Goal: Contribute content: Contribute content

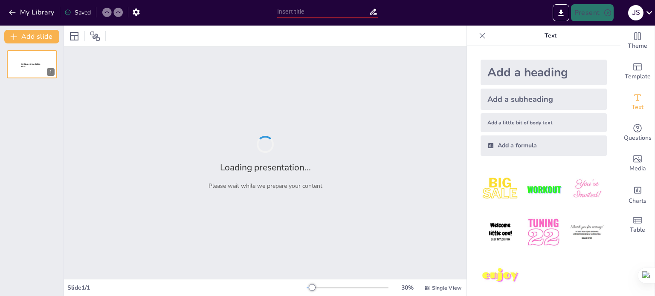
type input "Imported Infografia_Buen_Trato.pptx"
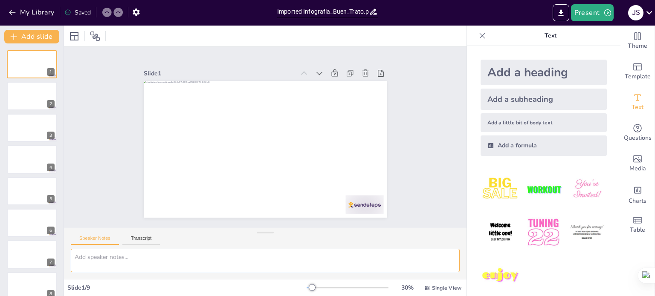
click at [192, 263] on textarea at bounding box center [265, 260] width 389 height 23
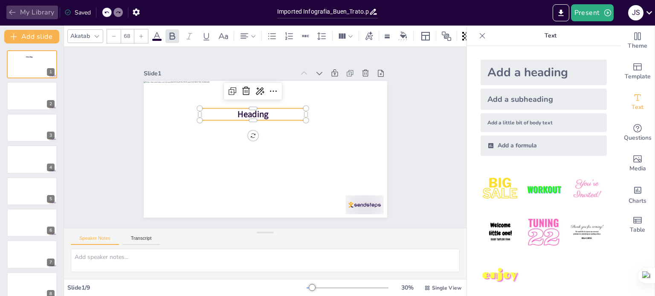
click at [14, 12] on icon "button" at bounding box center [12, 13] width 6 height 6
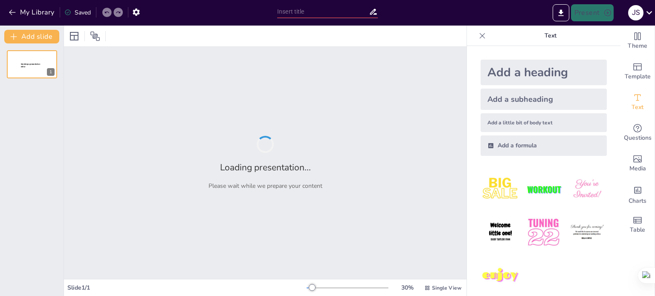
type input "Promoviendo el Buen Trato: Diseño de Infografías en Instituciones Educativas"
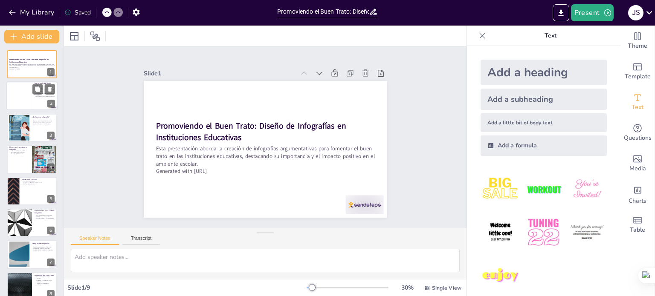
click at [32, 92] on div at bounding box center [19, 96] width 26 height 29
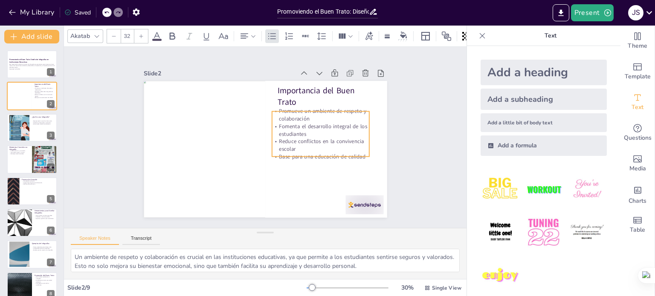
drag, startPoint x: 318, startPoint y: 127, endPoint x: 312, endPoint y: 132, distance: 7.0
click at [312, 132] on p "Fomenta el desarrollo integral de los estudiantes" at bounding box center [320, 147] width 97 height 44
click at [434, 118] on div "Slide 1 Promoviendo el Buen Trato: Diseño de Infografías en Instituciones Educa…" at bounding box center [264, 137] width 419 height 222
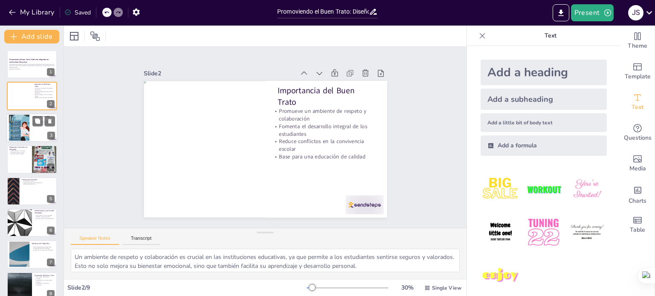
click at [24, 129] on div at bounding box center [19, 127] width 20 height 29
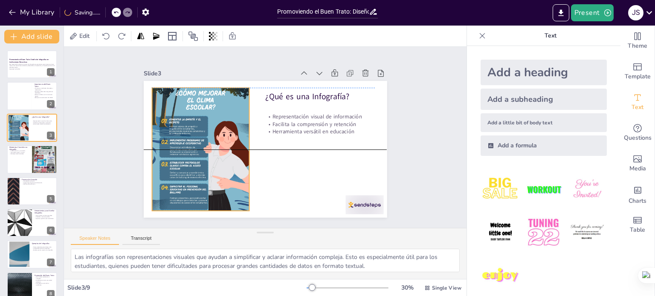
click at [206, 112] on div at bounding box center [200, 135] width 124 height 155
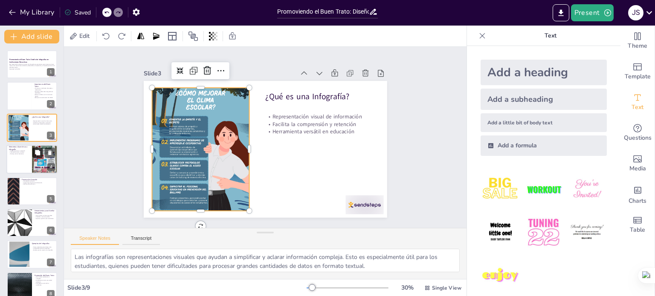
click at [32, 156] on button at bounding box center [37, 153] width 10 height 10
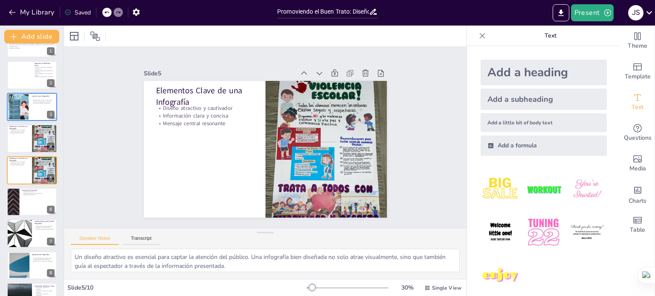
click at [108, 14] on icon at bounding box center [106, 12] width 5 height 5
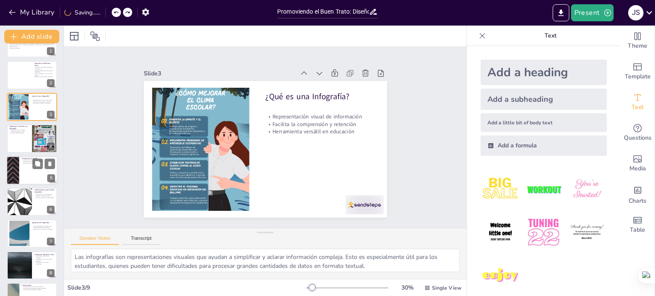
click at [23, 167] on div at bounding box center [31, 170] width 51 height 29
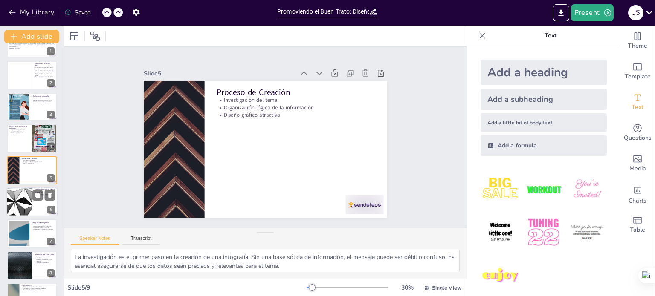
click at [29, 204] on div at bounding box center [19, 202] width 51 height 29
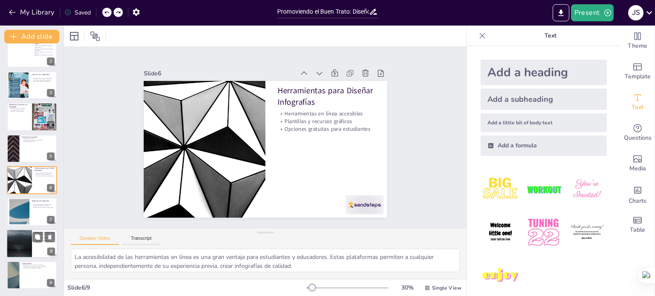
click at [31, 234] on div at bounding box center [19, 243] width 51 height 29
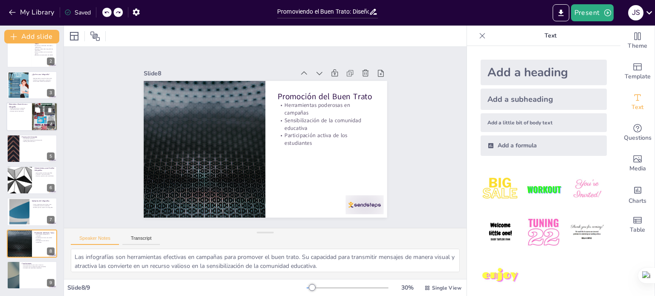
click at [24, 114] on div at bounding box center [31, 116] width 51 height 29
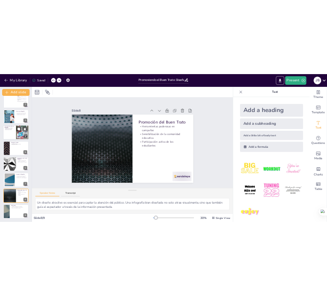
scroll to position [0, 0]
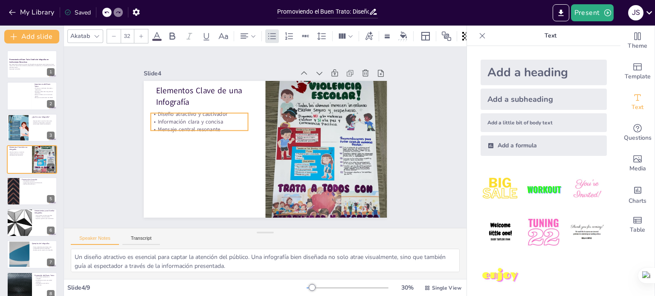
drag, startPoint x: 191, startPoint y: 107, endPoint x: 186, endPoint y: 113, distance: 7.9
click at [186, 113] on p "Diseño atractivo y cautivador" at bounding box center [209, 94] width 95 height 37
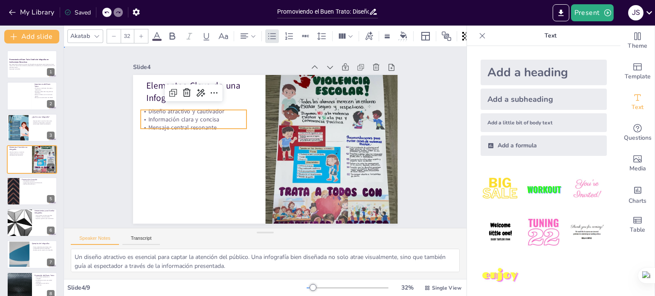
click at [419, 107] on div "Slide 1 Promoviendo el Buen Trato: Diseño de Infografías en Instituciones Educa…" at bounding box center [264, 137] width 419 height 222
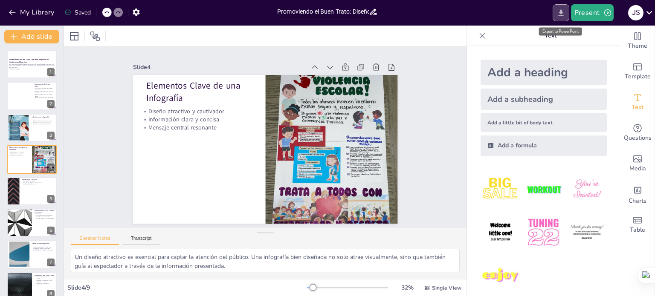
click at [562, 15] on icon "Export to PowerPoint" at bounding box center [560, 12] width 5 height 6
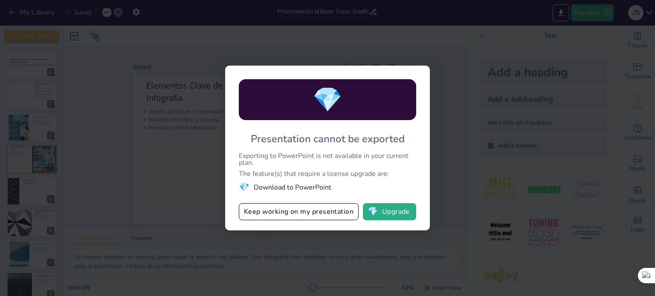
click at [315, 186] on li "💎 Download to PowerPoint" at bounding box center [327, 188] width 177 height 12
click at [319, 214] on button "Keep working on my presentation" at bounding box center [299, 211] width 120 height 17
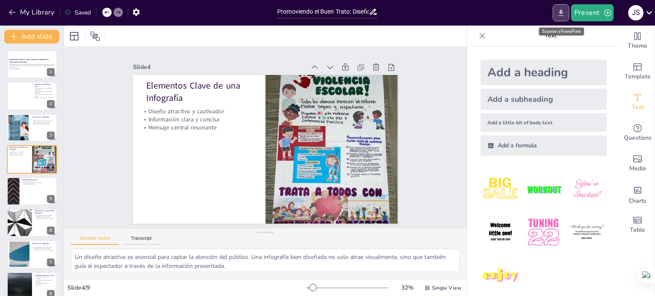
click at [564, 15] on icon "Export to PowerPoint" at bounding box center [560, 13] width 9 height 9
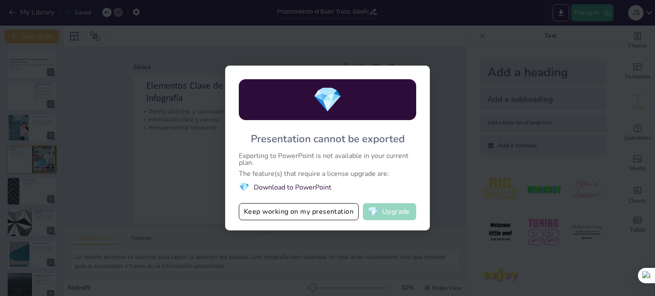
click at [391, 208] on button "💎 Upgrade" at bounding box center [389, 211] width 53 height 17
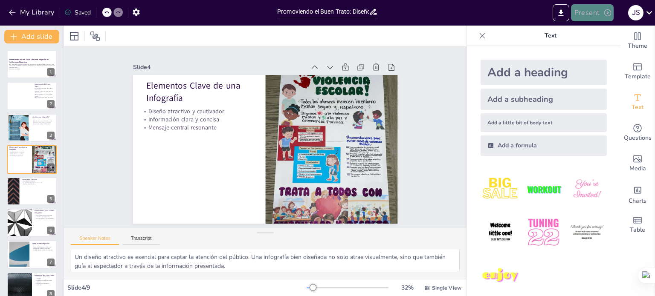
click at [592, 13] on button "Present" at bounding box center [592, 12] width 43 height 17
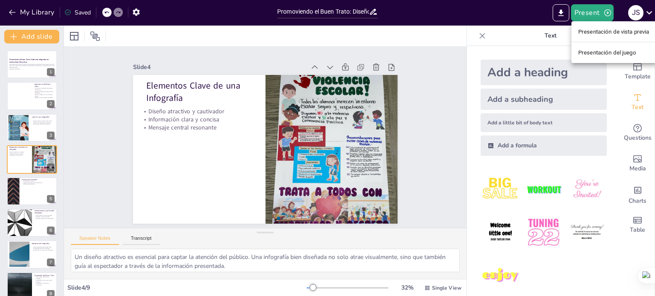
click at [563, 13] on div at bounding box center [327, 148] width 655 height 296
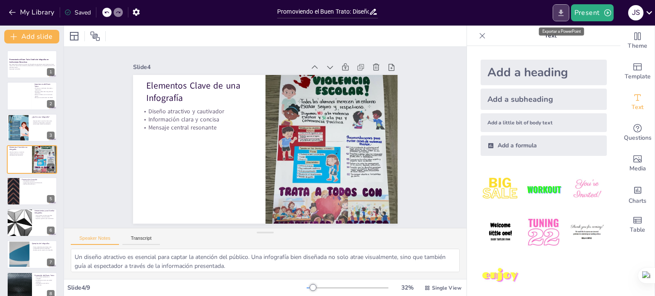
click at [559, 13] on icon "Export to PowerPoint" at bounding box center [560, 13] width 9 height 9
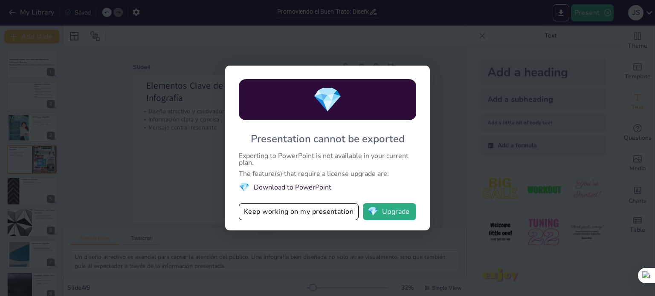
click at [301, 186] on li "💎 Download to PowerPoint" at bounding box center [327, 188] width 177 height 12
click at [477, 105] on div "💎 Presentation cannot be exported Exporting to PowerPoint is not available in y…" at bounding box center [327, 148] width 655 height 296
click at [286, 213] on button "Keep working on my presentation" at bounding box center [299, 211] width 120 height 17
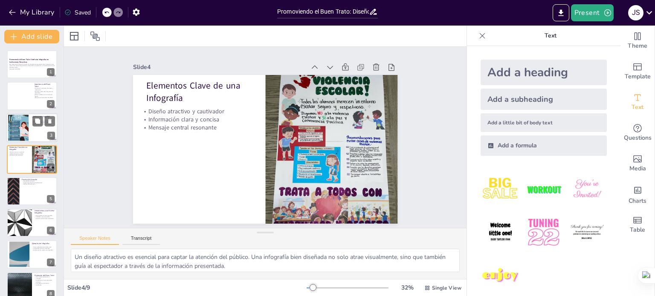
click at [30, 120] on div at bounding box center [31, 127] width 51 height 29
type textarea "Las infografías son representaciones visuales que ayudan a simplificar y aclara…"
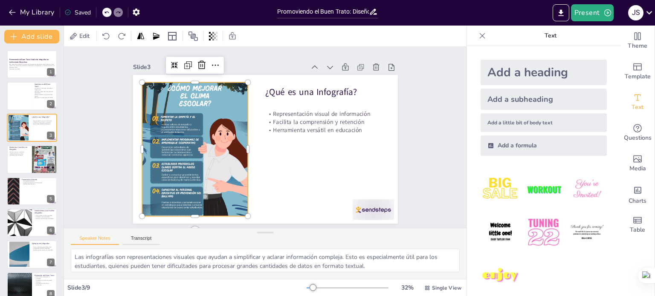
click at [143, 133] on div at bounding box center [194, 134] width 135 height 168
click at [17, 71] on div at bounding box center [31, 64] width 51 height 29
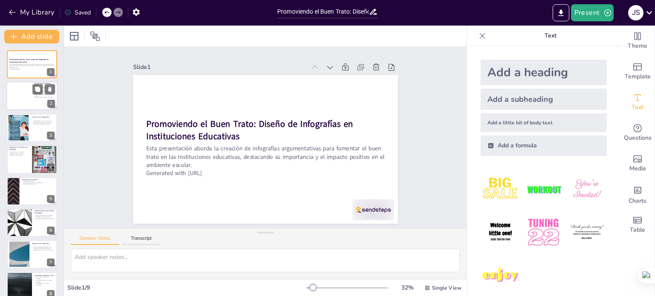
click at [34, 98] on p "Base para una educación de calidad" at bounding box center [43, 98] width 20 height 2
type textarea "Un ambiente de respeto y colaboración es crucial en las instituciones educativa…"
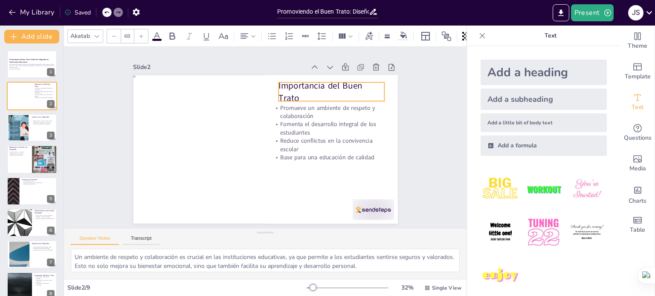
click at [339, 87] on p "Importancia del Buen Trato" at bounding box center [339, 107] width 109 height 46
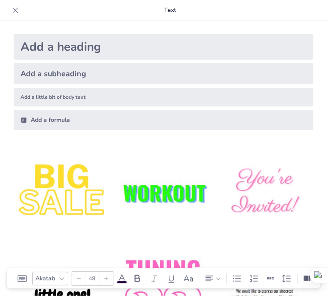
click at [17, 13] on icon at bounding box center [15, 10] width 9 height 9
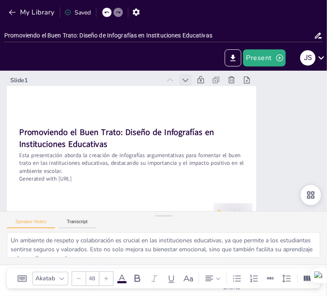
click at [214, 102] on icon at bounding box center [217, 105] width 7 height 6
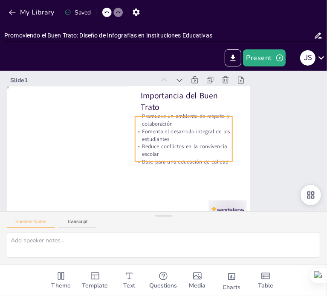
click at [173, 121] on p "Promueve un ambiente de respeto y colaboración" at bounding box center [189, 127] width 97 height 44
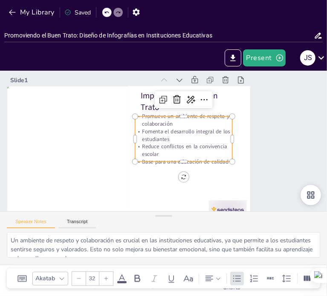
click at [173, 121] on p "Promueve un ambiente de respeto y colaboración" at bounding box center [188, 124] width 98 height 35
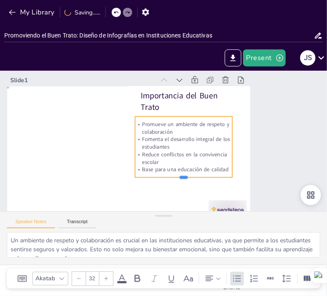
drag, startPoint x: 183, startPoint y: 162, endPoint x: 183, endPoint y: 177, distance: 15.8
click at [183, 177] on div at bounding box center [170, 185] width 95 height 37
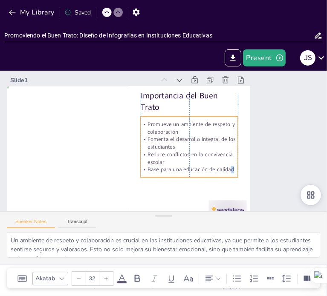
click at [231, 166] on p "Base para una educación de calidad" at bounding box center [182, 175] width 97 height 28
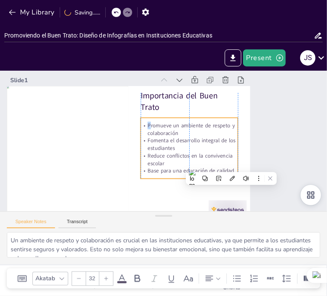
click at [150, 128] on p "Promueve un ambiente de respeto y colaboración" at bounding box center [191, 146] width 88 height 69
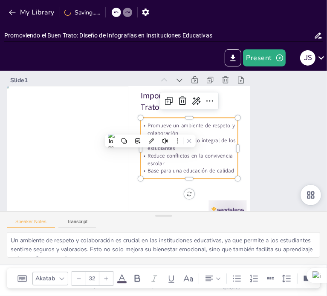
click at [166, 133] on p "Promueve un ambiente de respeto y colaboración" at bounding box center [191, 135] width 98 height 35
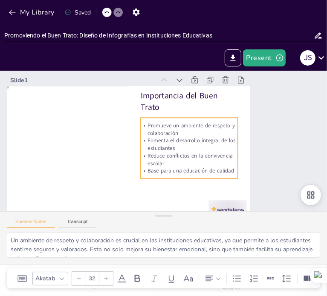
click at [147, 127] on p "Promueve un ambiente de respeto y colaboración" at bounding box center [190, 132] width 98 height 25
click at [147, 127] on p "Promueve un ambiente de respeto y colaboración" at bounding box center [191, 140] width 95 height 53
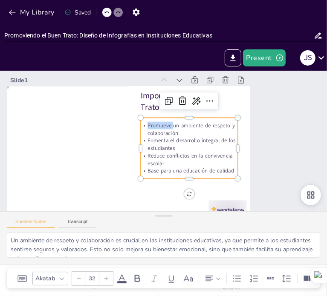
click at [147, 127] on p "Promueve un ambiente de respeto y colaboración" at bounding box center [191, 146] width 88 height 69
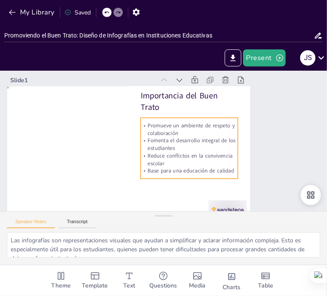
type textarea "Un ambiente de respeto y colaboración es crucial en las instituciones educativa…"
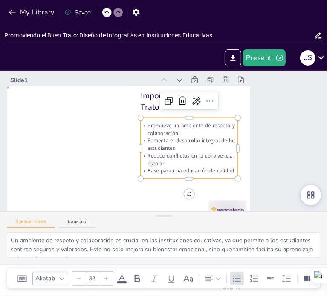
click at [191, 138] on p "Fomenta el desarrollo integral de los estudiantes" at bounding box center [188, 150] width 98 height 35
click at [191, 138] on p "Fomenta el desarrollo integral de los estudiantes" at bounding box center [188, 147] width 98 height 25
click at [191, 138] on p "Fomenta el desarrollo integral de los estudiantes" at bounding box center [187, 152] width 97 height 44
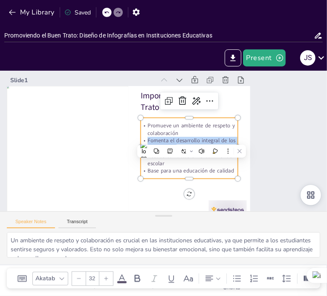
click at [191, 138] on p "Fomenta el desarrollo integral de los estudiantes" at bounding box center [188, 149] width 98 height 35
click at [191, 138] on p "Fomenta el desarrollo integral de los estudiantes" at bounding box center [188, 147] width 98 height 25
click at [191, 138] on p "Fomenta el desarrollo integral de los estudiantes" at bounding box center [183, 158] width 88 height 69
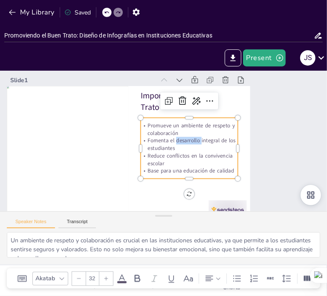
click at [191, 138] on p "Fomenta el desarrollo integral de los estudiantes" at bounding box center [187, 152] width 97 height 44
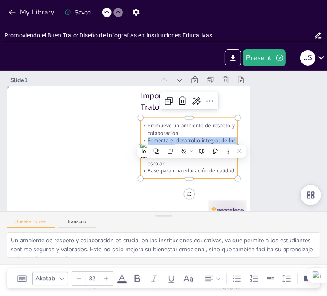
click at [191, 138] on p "Fomenta el desarrollo integral de los estudiantes" at bounding box center [187, 152] width 97 height 44
click at [191, 138] on p "Fomenta el desarrollo integral de los estudiantes" at bounding box center [184, 157] width 92 height 62
click at [191, 138] on p "Fomenta el desarrollo integral de los estudiantes" at bounding box center [188, 149] width 98 height 35
click at [191, 138] on p "Fomenta el desarrollo integral de los estudiantes" at bounding box center [188, 147] width 98 height 25
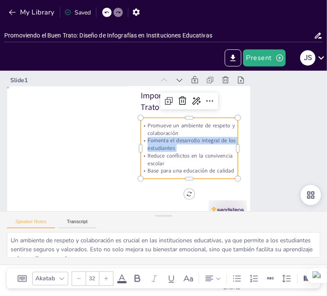
click at [191, 138] on p "Fomenta el desarrollo integral de los estudiantes" at bounding box center [188, 147] width 98 height 25
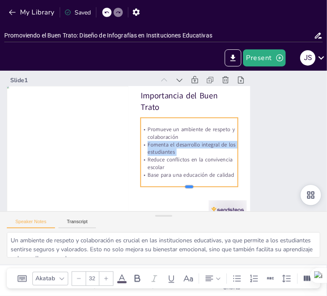
drag, startPoint x: 189, startPoint y: 179, endPoint x: 189, endPoint y: 187, distance: 8.1
click at [189, 187] on div at bounding box center [178, 194] width 97 height 27
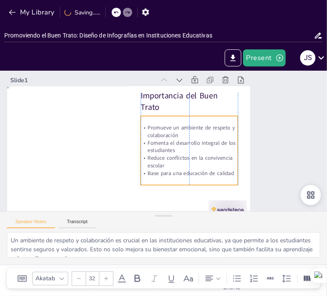
click at [230, 172] on p "Base para una educación de calidad" at bounding box center [181, 178] width 97 height 28
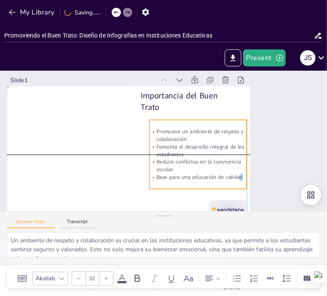
drag, startPoint x: 232, startPoint y: 172, endPoint x: 240, endPoint y: 173, distance: 7.8
click at [233, 173] on p "Base para una educación de calidad" at bounding box center [185, 186] width 95 height 37
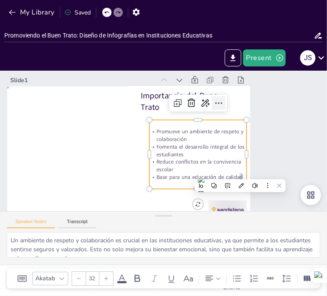
click at [225, 107] on div at bounding box center [225, 115] width 16 height 16
click at [217, 105] on icon at bounding box center [222, 109] width 11 height 11
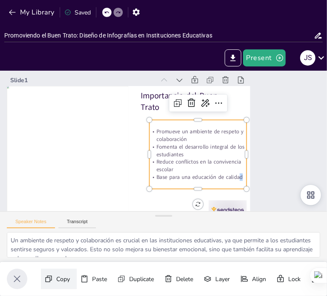
click at [58, 188] on div "Copy" at bounding box center [58, 183] width 14 height 9
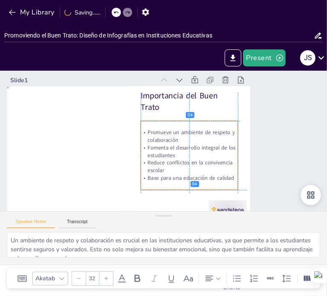
drag, startPoint x: 169, startPoint y: 133, endPoint x: 162, endPoint y: 137, distance: 7.8
click at [162, 137] on p "Promueve un ambiente de respeto y colaboración" at bounding box center [189, 144] width 97 height 44
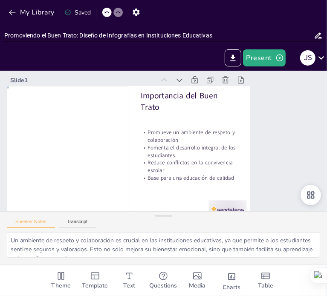
click at [194, 85] on div at bounding box center [232, 120] width 76 height 70
click at [220, 125] on icon at bounding box center [225, 130] width 11 height 11
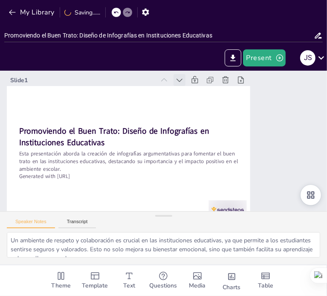
click at [192, 83] on icon at bounding box center [197, 88] width 11 height 11
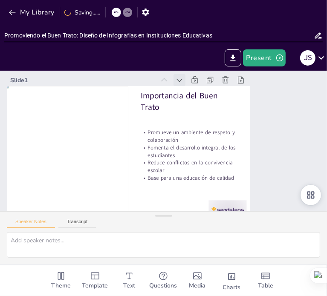
click at [187, 82] on icon at bounding box center [192, 85] width 10 height 10
type textarea "Un ambiente de respeto y colaboración es crucial en las instituciones educativa…"
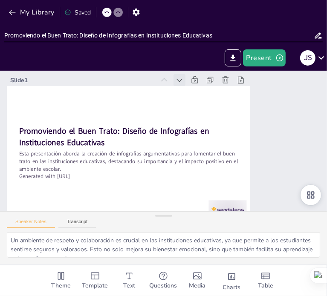
click at [192, 83] on icon at bounding box center [197, 88] width 11 height 11
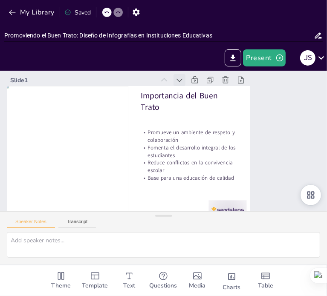
click at [187, 82] on icon at bounding box center [192, 85] width 10 height 10
type textarea "Un ambiente de respeto y colaboración es crucial en las instituciones educativa…"
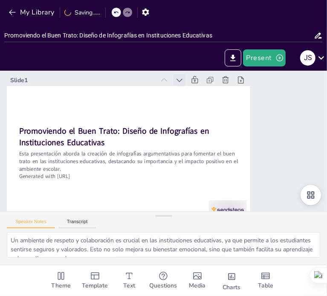
click at [197, 86] on icon at bounding box center [202, 91] width 11 height 11
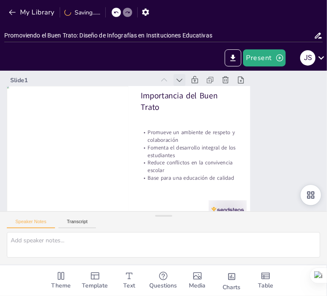
click at [187, 82] on icon at bounding box center [192, 85] width 10 height 10
type textarea "Un ambiente de respeto y colaboración es crucial en las instituciones educativa…"
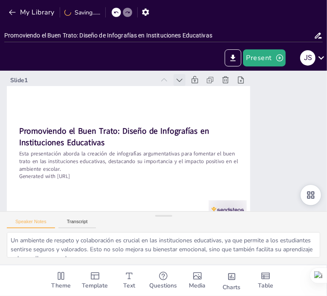
click at [197, 86] on icon at bounding box center [202, 91] width 11 height 11
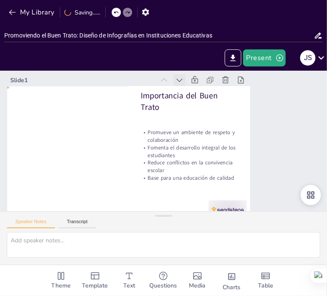
click at [192, 83] on icon at bounding box center [197, 88] width 11 height 11
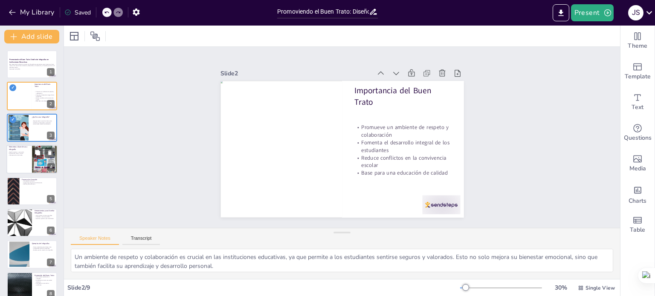
click at [22, 157] on div at bounding box center [31, 159] width 51 height 29
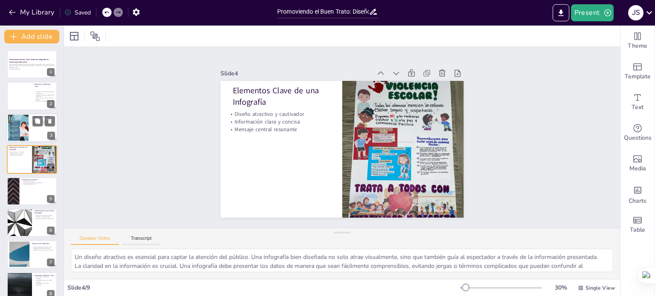
click at [22, 131] on div at bounding box center [18, 127] width 20 height 29
type textarea "Las infografías son representaciones visuales que ayudan a simplificar y aclara…"
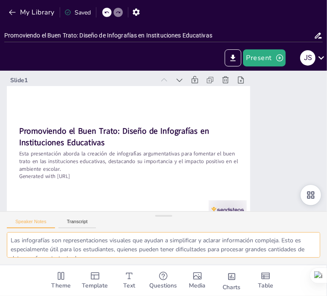
scroll to position [53, 0]
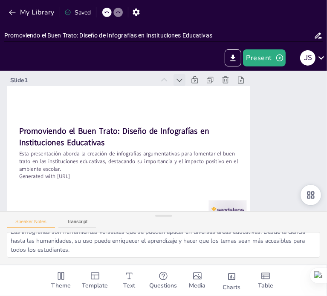
click at [185, 81] on div at bounding box center [192, 85] width 14 height 14
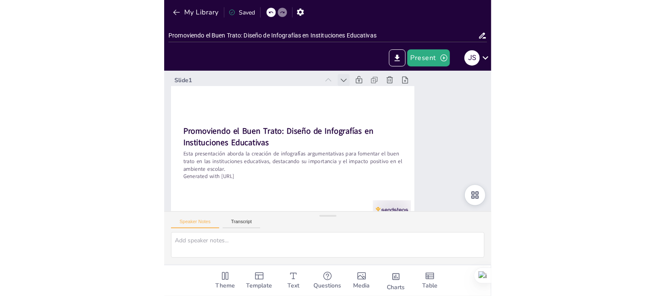
scroll to position [0, 0]
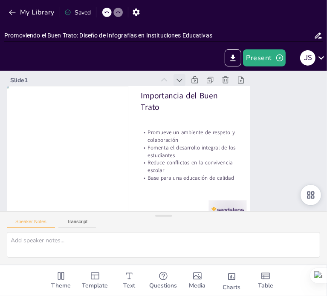
click at [211, 104] on div at bounding box center [219, 112] width 17 height 17
type textarea "Un ambiente de respeto y colaboración es crucial en las instituciones educativa…"
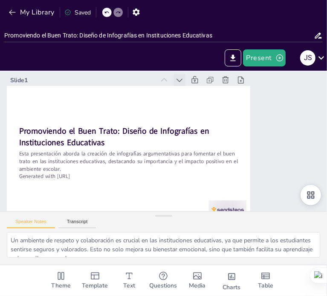
click at [190, 81] on div at bounding box center [197, 88] width 15 height 15
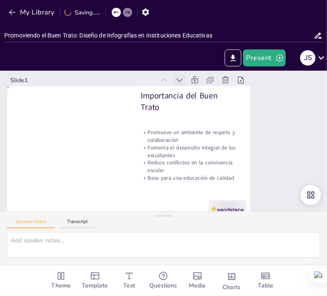
click at [214, 110] on div at bounding box center [222, 118] width 17 height 17
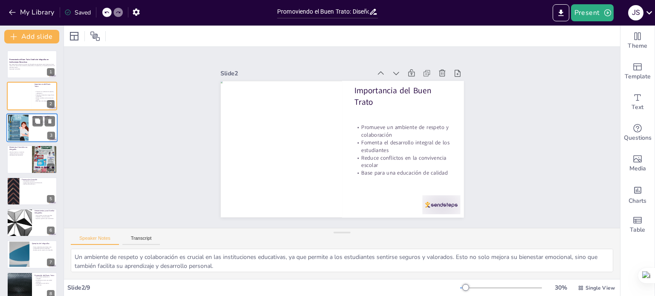
click at [30, 121] on div at bounding box center [31, 127] width 51 height 29
type textarea "Las infografías son representaciones visuales que ayudan a simplificar y aclara…"
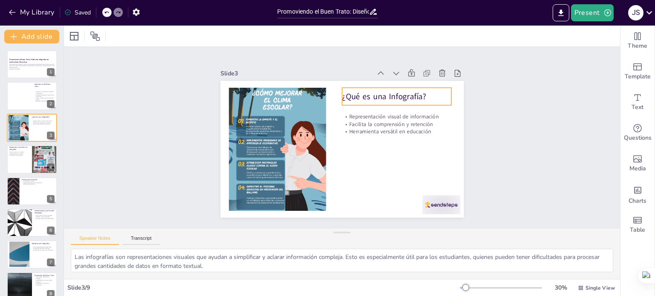
click at [356, 101] on div "¿Qué es una Infografía?" at bounding box center [407, 115] width 110 height 50
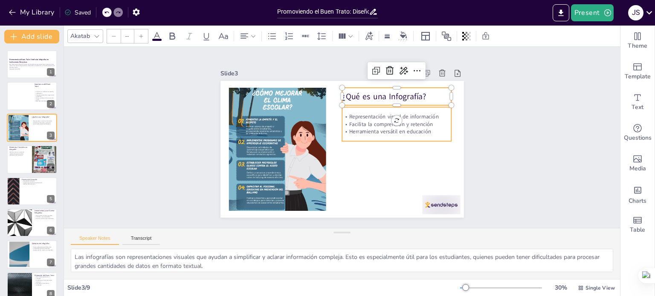
click at [360, 121] on p "Facilita la comprensión y retención" at bounding box center [398, 130] width 110 height 19
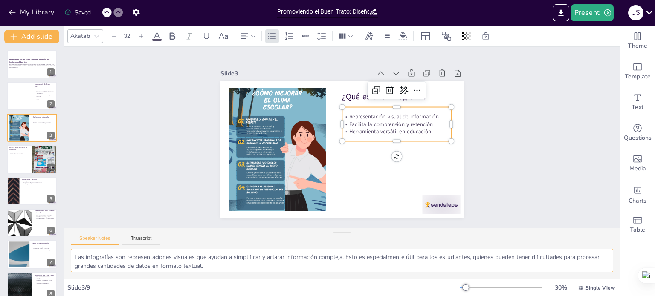
click at [240, 269] on textarea "Las infografías son representaciones visuales que ayudan a simplificar y aclara…" at bounding box center [342, 260] width 542 height 23
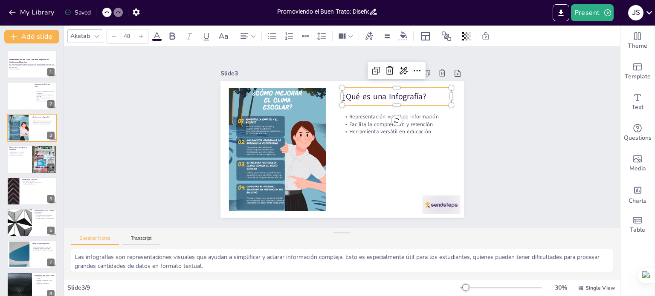
click at [399, 96] on p "¿Qué es una Infografía?" at bounding box center [408, 122] width 104 height 55
click at [393, 106] on div at bounding box center [401, 120] width 109 height 29
type input "32"
click at [399, 125] on p "Representación visual de información" at bounding box center [387, 174] width 61 height 98
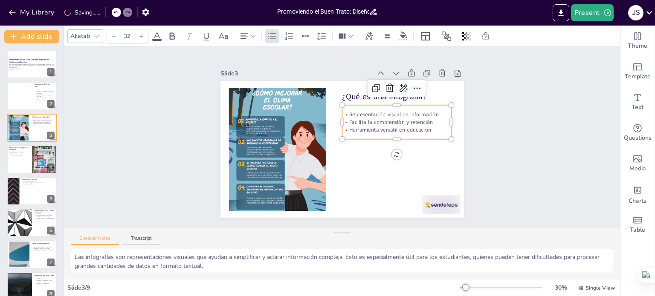
click at [390, 122] on p "Facilita la comprensión y retención" at bounding box center [395, 157] width 93 height 70
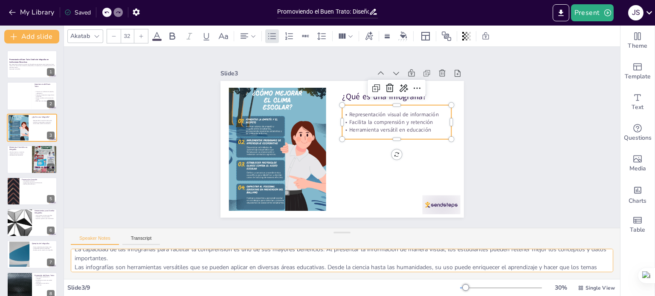
scroll to position [38, 0]
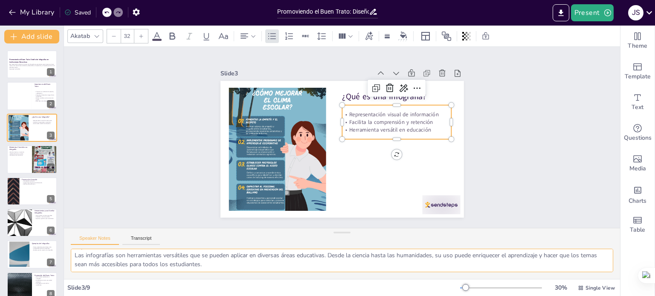
drag, startPoint x: 252, startPoint y: 268, endPoint x: 321, endPoint y: 264, distance: 69.2
click at [321, 264] on textarea "Las infografías son representaciones visuales que ayudan a simplificar y aclara…" at bounding box center [342, 260] width 542 height 23
click at [293, 279] on icon at bounding box center [295, 277] width 6 height 6
click at [242, 263] on textarea "Las infografías son representaciones visuales que ayudan a simplificar y aclara…" at bounding box center [342, 260] width 542 height 23
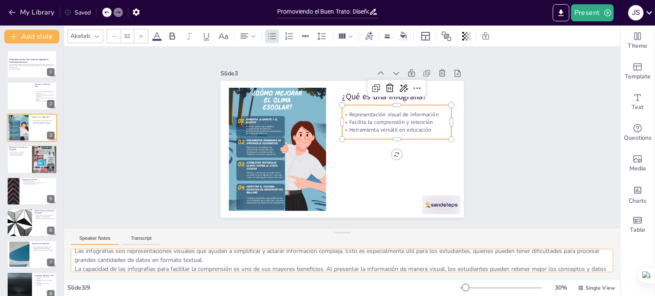
scroll to position [0, 0]
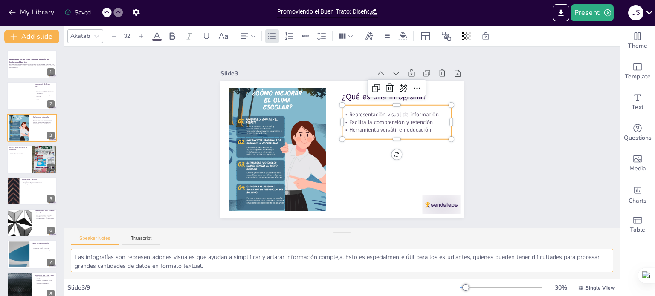
drag, startPoint x: 242, startPoint y: 263, endPoint x: 60, endPoint y: 251, distance: 182.4
click at [60, 251] on div "Document fonts Akatab Recently used Mulish Popular fonts Lato Montserrat Open S…" at bounding box center [327, 161] width 655 height 271
click at [0, 0] on sider-quick-compose-btn at bounding box center [0, 0] width 0 height 0
click at [629, 262] on div "Theme Template Text Questions Media Charts Table" at bounding box center [637, 161] width 35 height 271
drag, startPoint x: 591, startPoint y: 266, endPoint x: 566, endPoint y: 272, distance: 26.1
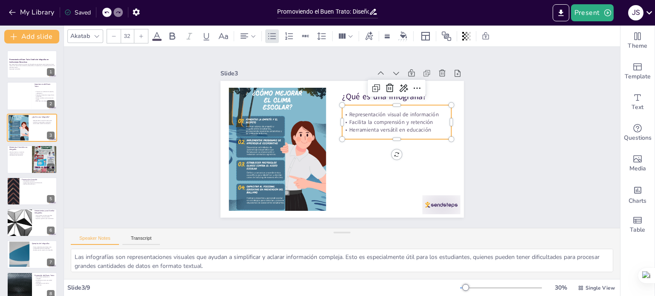
click at [266, 246] on div "Speaker Notes Transcript" at bounding box center [342, 238] width 556 height 20
click at [247, 266] on textarea "Las infografías son representaciones visuales que ayudan a simplificar y aclara…" at bounding box center [342, 260] width 542 height 23
type textarea "Un diseño atractivo es esencial para captar la atención del público. Una infogr…"
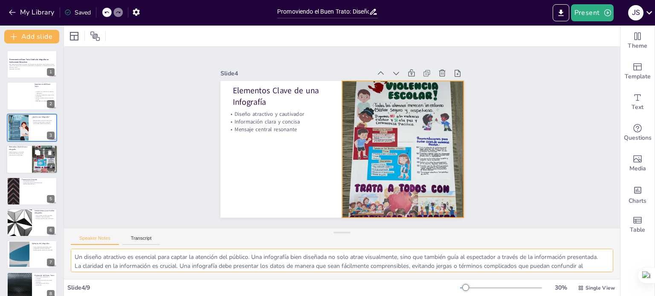
click at [35, 162] on div at bounding box center [45, 159] width 26 height 34
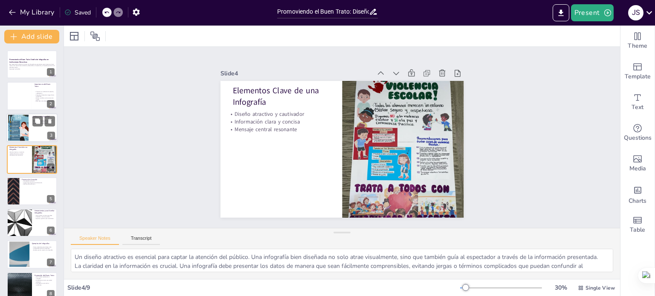
click at [28, 128] on div at bounding box center [18, 127] width 20 height 29
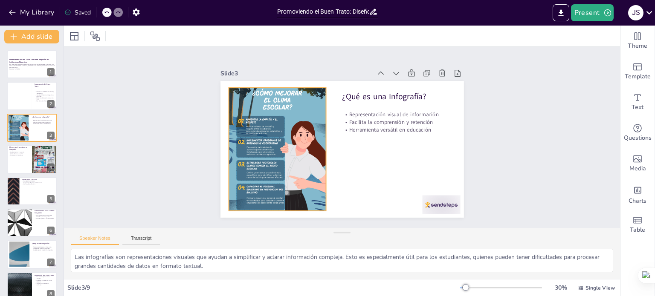
click at [277, 124] on div at bounding box center [276, 135] width 124 height 155
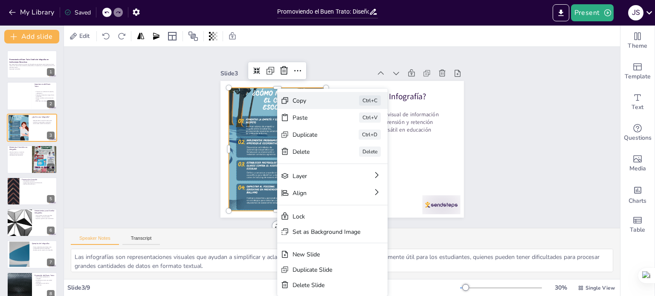
click at [355, 145] on div "Copy" at bounding box center [376, 151] width 43 height 12
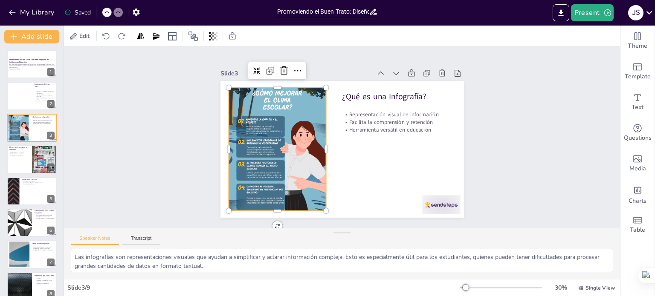
click at [276, 118] on div at bounding box center [276, 142] width 111 height 147
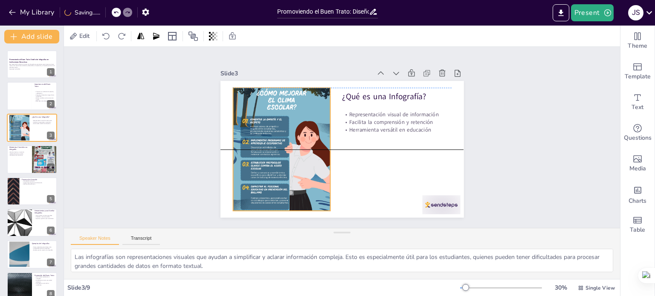
drag, startPoint x: 267, startPoint y: 171, endPoint x: 272, endPoint y: 169, distance: 5.0
click at [272, 169] on div at bounding box center [280, 136] width 124 height 155
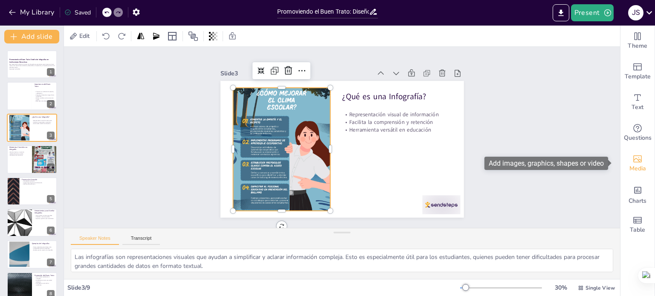
click at [629, 168] on span "Media" at bounding box center [637, 168] width 17 height 9
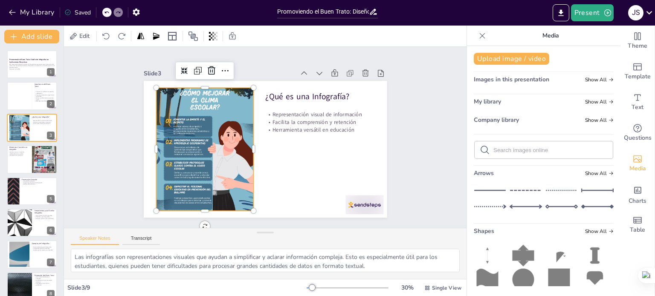
click at [475, 30] on div at bounding box center [482, 36] width 14 height 14
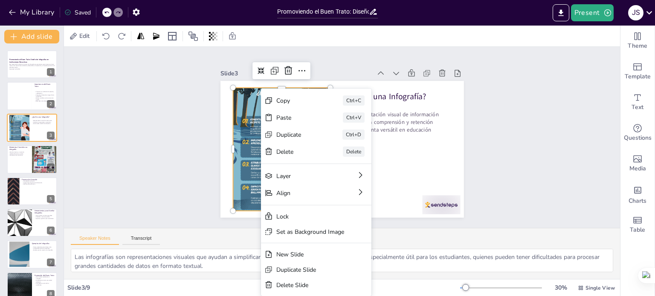
click at [503, 126] on div "Slide 1 Promoviendo el Buen Trato: Diseño de Infografías en Instituciones Educa…" at bounding box center [342, 137] width 572 height 238
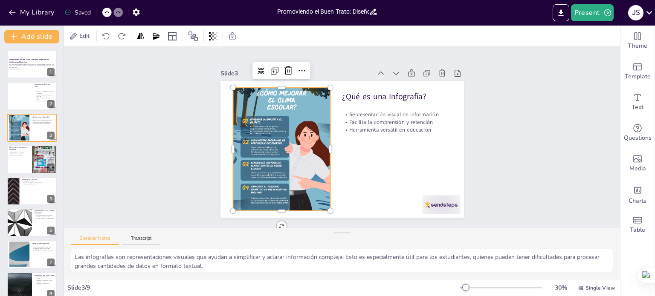
click at [286, 131] on div at bounding box center [280, 136] width 124 height 155
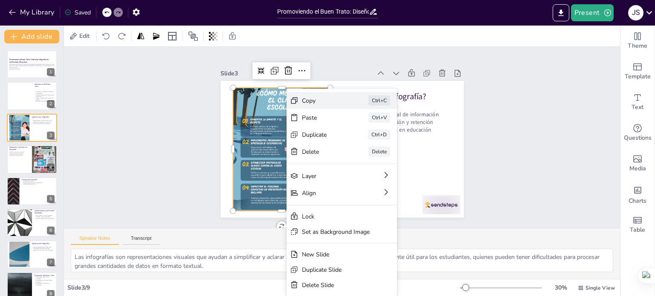
click at [366, 144] on div "Copy" at bounding box center [387, 148] width 43 height 8
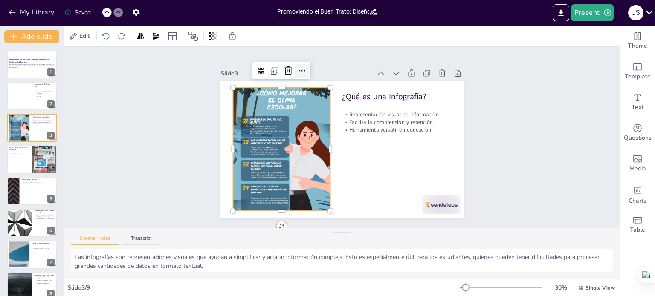
click at [303, 67] on icon at bounding box center [308, 66] width 11 height 11
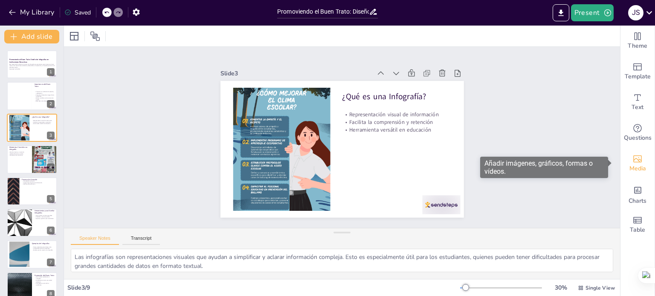
click at [633, 166] on span "Media" at bounding box center [637, 168] width 17 height 9
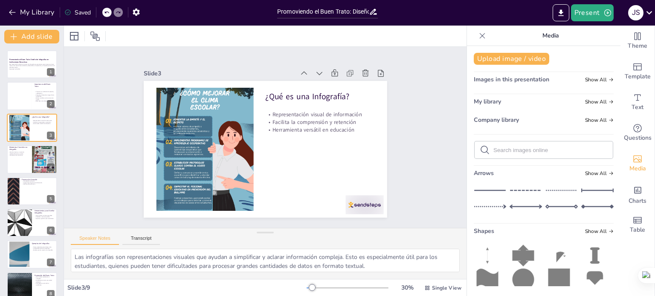
click at [507, 100] on div "My library Show All" at bounding box center [544, 104] width 140 height 12
click at [587, 102] on span "Show All" at bounding box center [599, 102] width 29 height 6
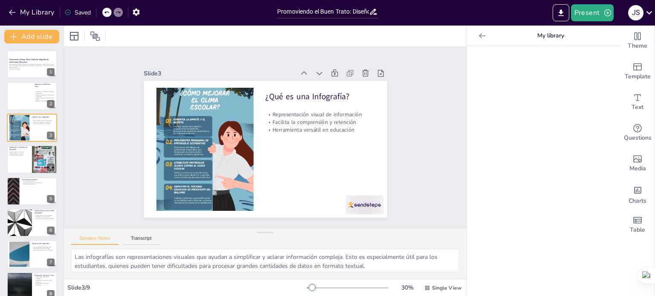
click at [475, 39] on div at bounding box center [482, 36] width 14 height 14
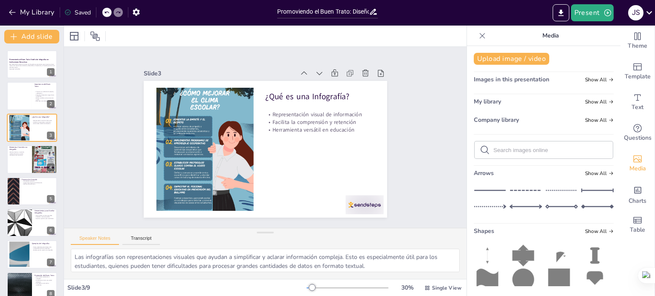
click at [475, 39] on div at bounding box center [482, 36] width 14 height 14
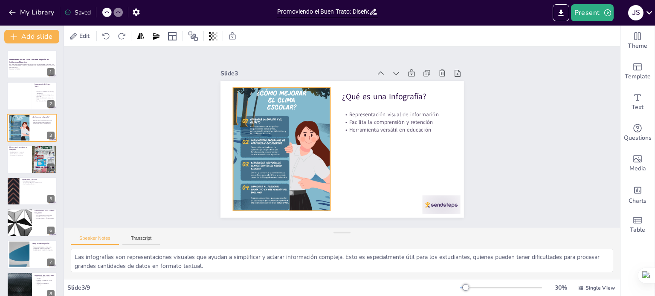
click at [298, 121] on div at bounding box center [330, 77] width 138 height 97
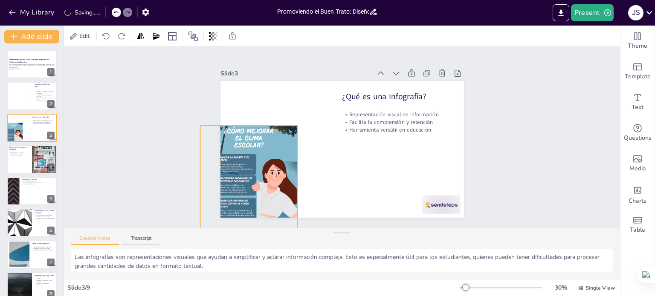
drag, startPoint x: 298, startPoint y: 121, endPoint x: 266, endPoint y: 159, distance: 49.9
click at [266, 159] on div at bounding box center [236, 134] width 153 height 168
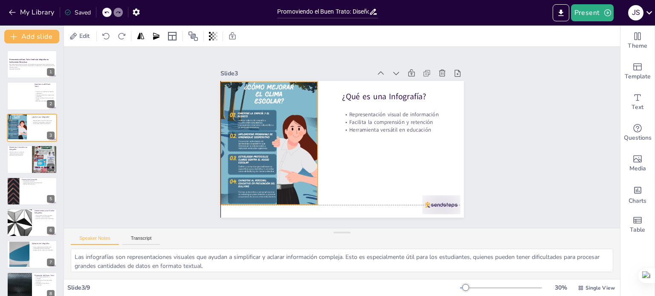
drag, startPoint x: 266, startPoint y: 159, endPoint x: 288, endPoint y: 118, distance: 47.3
click at [288, 118] on div at bounding box center [275, 106] width 153 height 168
click at [136, 234] on div "Speaker Notes Transcript" at bounding box center [342, 238] width 556 height 20
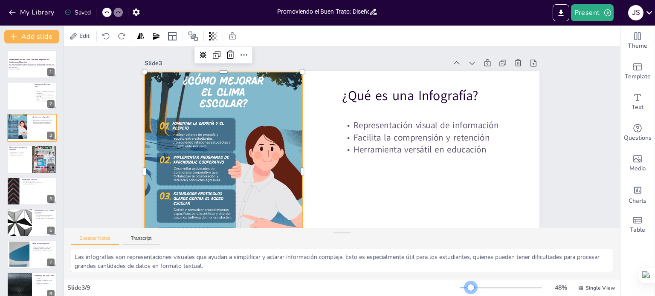
click at [460, 289] on div at bounding box center [501, 288] width 82 height 7
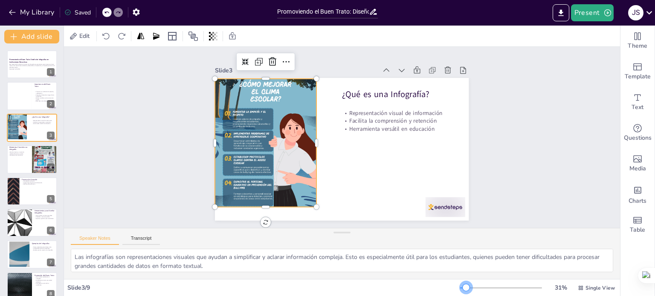
click at [460, 289] on div at bounding box center [501, 288] width 82 height 7
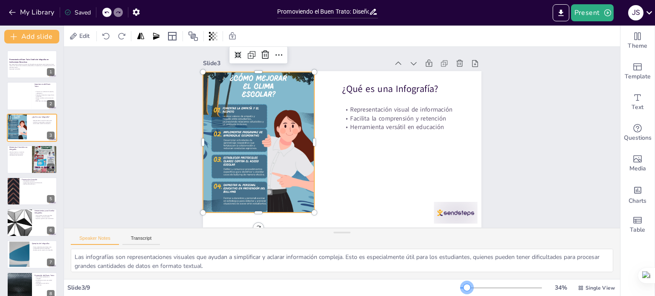
click at [463, 289] on div at bounding box center [466, 287] width 7 height 7
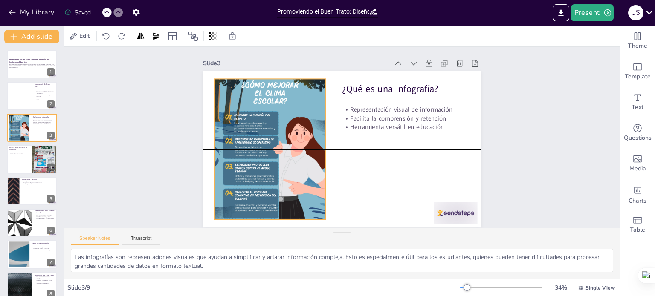
drag, startPoint x: 270, startPoint y: 162, endPoint x: 281, endPoint y: 167, distance: 11.9
click at [281, 167] on div at bounding box center [268, 142] width 127 height 168
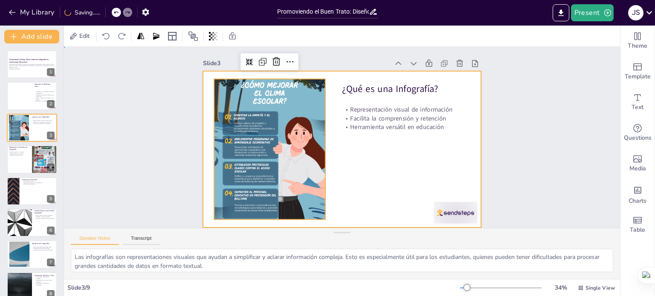
click at [468, 179] on div at bounding box center [340, 149] width 293 height 185
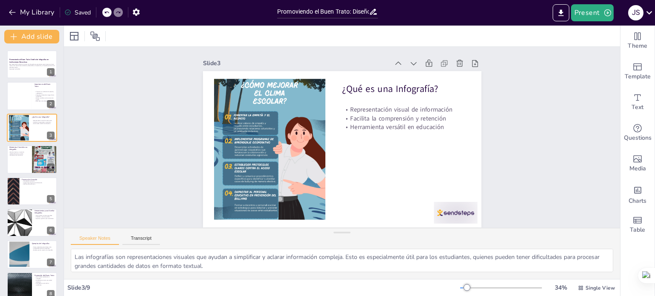
scroll to position [6, 0]
click at [29, 162] on div at bounding box center [31, 159] width 51 height 29
type textarea "Un diseño atractivo es esencial para captar la atención del público. Una infogr…"
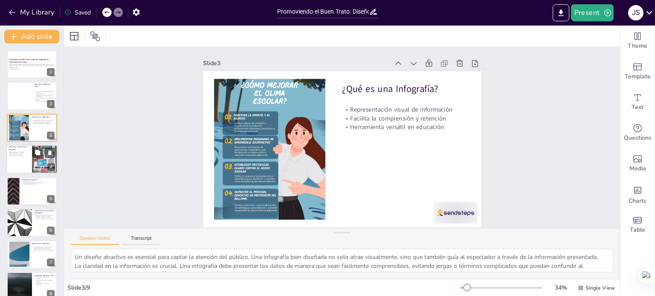
scroll to position [0, 0]
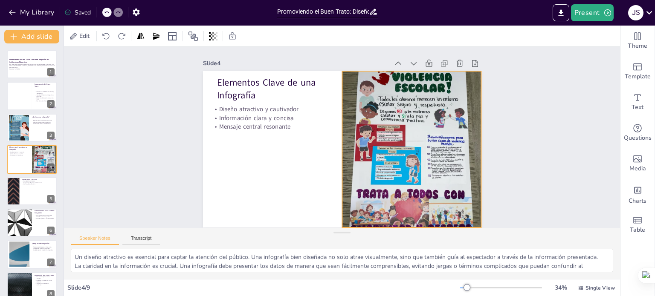
click at [342, 147] on div at bounding box center [400, 177] width 202 height 226
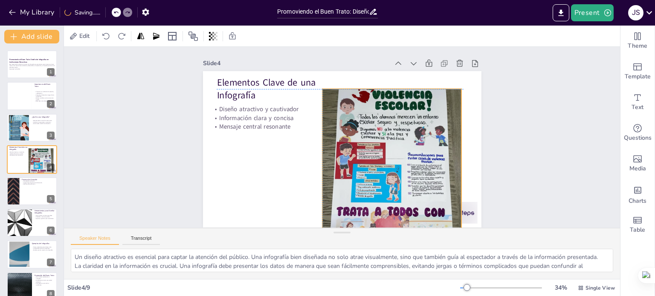
drag, startPoint x: 443, startPoint y: 85, endPoint x: 426, endPoint y: 104, distance: 25.3
click at [426, 104] on div at bounding box center [341, 195] width 230 height 213
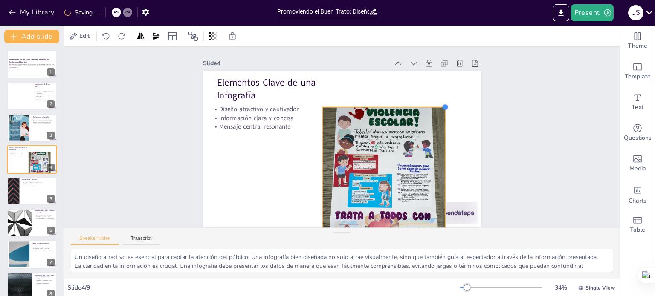
drag, startPoint x: 454, startPoint y: 88, endPoint x: 426, endPoint y: 111, distance: 36.3
click at [426, 111] on div "Elementos Clave de una Infografía Diseño atractivo y cautivador Información cla…" at bounding box center [331, 131] width 275 height 319
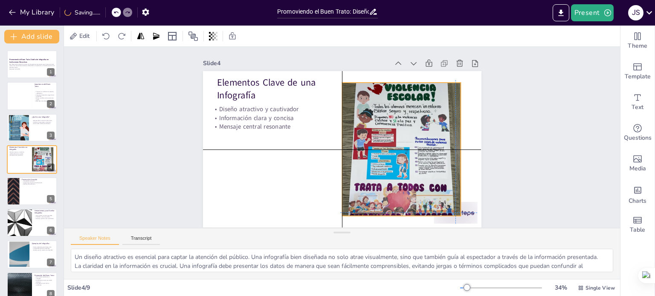
drag, startPoint x: 409, startPoint y: 160, endPoint x: 427, endPoint y: 128, distance: 36.6
click at [427, 128] on div at bounding box center [397, 161] width 149 height 179
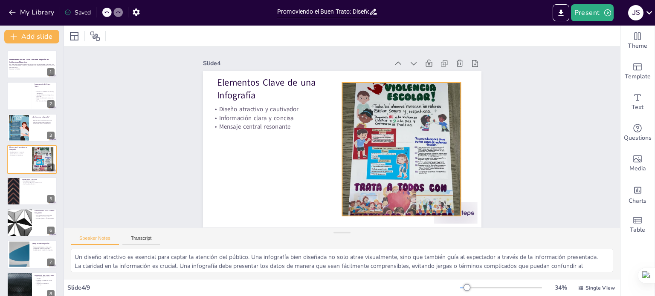
click at [382, 144] on div at bounding box center [391, 172] width 173 height 193
click at [431, 137] on div at bounding box center [391, 172] width 173 height 193
click at [535, 125] on div "Slide 1 Promoviendo el Buen Trato: Diseño de Infografías en Instituciones Educa…" at bounding box center [341, 137] width 581 height 293
